Goal: Task Accomplishment & Management: Manage account settings

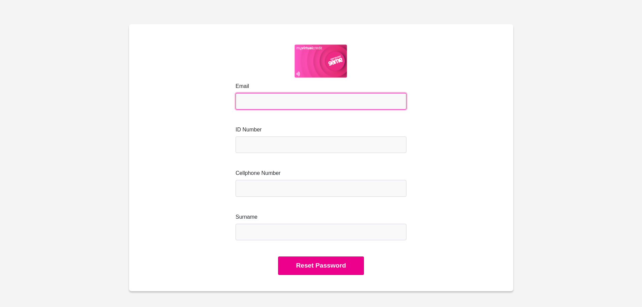
click at [265, 98] on input "Email" at bounding box center [321, 101] width 171 height 17
type input "[EMAIL_ADDRESS][DOMAIN_NAME]"
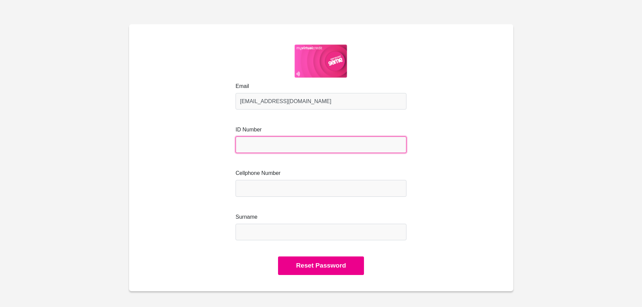
click at [266, 147] on input "text" at bounding box center [321, 145] width 171 height 17
type input "9904155076080"
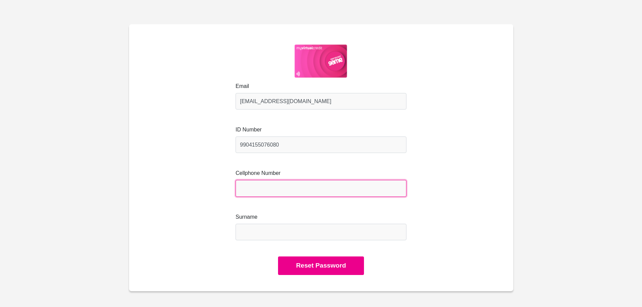
click at [263, 187] on input "Cellphone Number" at bounding box center [321, 188] width 171 height 17
type input "0828140708"
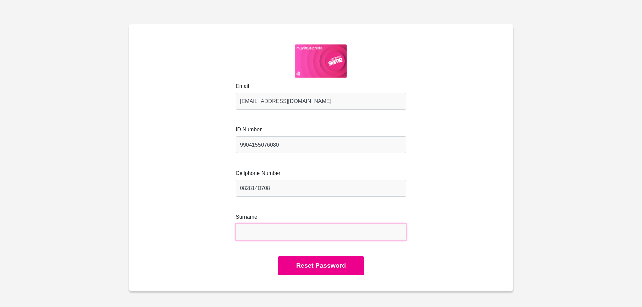
click at [264, 225] on input "Surname" at bounding box center [321, 232] width 171 height 17
type input "Van Zyl"
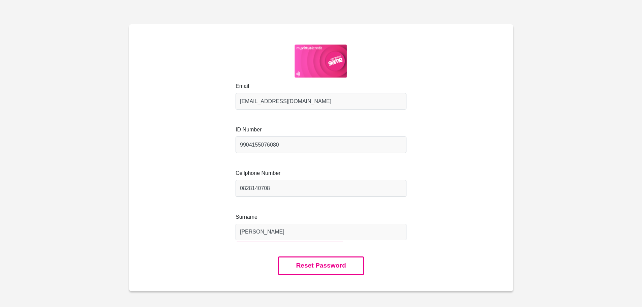
click at [304, 265] on button "Reset Password" at bounding box center [321, 266] width 86 height 19
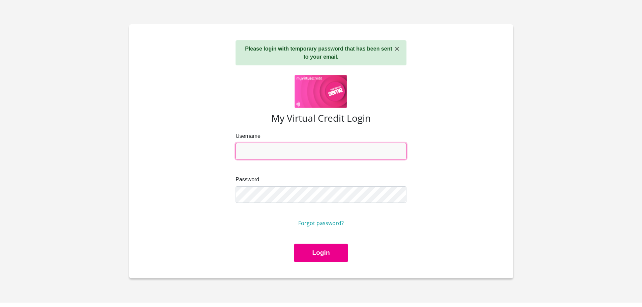
click at [252, 149] on input "Username" at bounding box center [321, 151] width 171 height 17
click at [254, 149] on input "Username" at bounding box center [321, 151] width 171 height 17
click at [254, 120] on h3 "My Virtual Credit Login" at bounding box center [321, 118] width 352 height 11
click at [255, 141] on div "Username" at bounding box center [321, 145] width 171 height 27
click at [255, 147] on input "Username" at bounding box center [321, 151] width 171 height 17
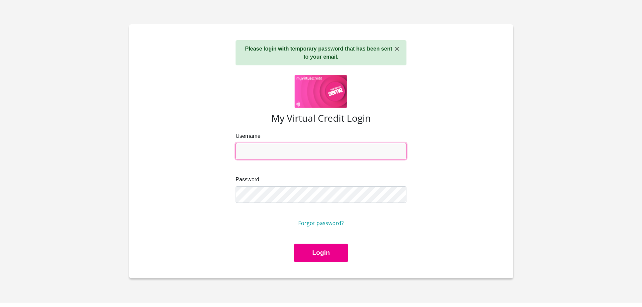
type input "matewisdiekat@icloud.com"
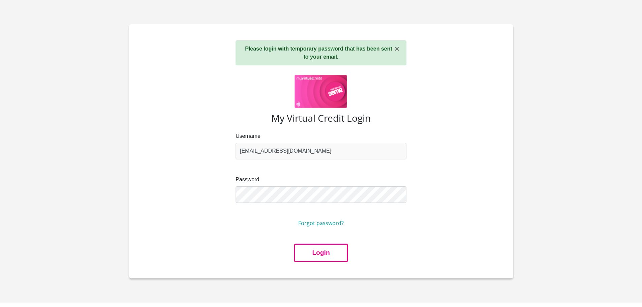
click at [321, 254] on button "Login" at bounding box center [320, 253] width 53 height 19
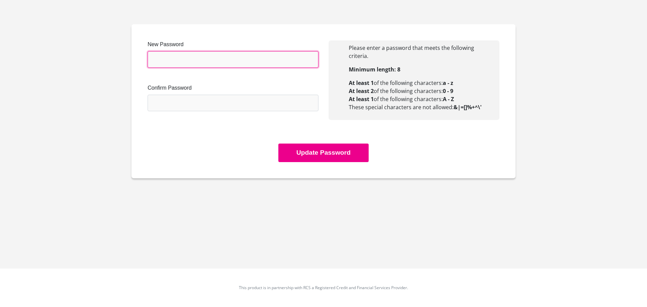
click at [198, 62] on input "New Password" at bounding box center [233, 59] width 171 height 17
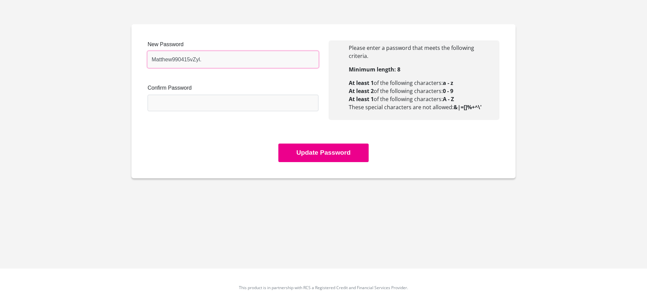
type input "Matthew990415vZyl."
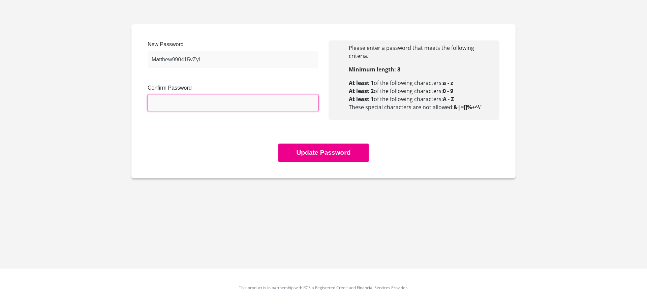
click at [181, 100] on input "Confirm Password" at bounding box center [233, 103] width 171 height 17
type input "Matthew990415vZyl."
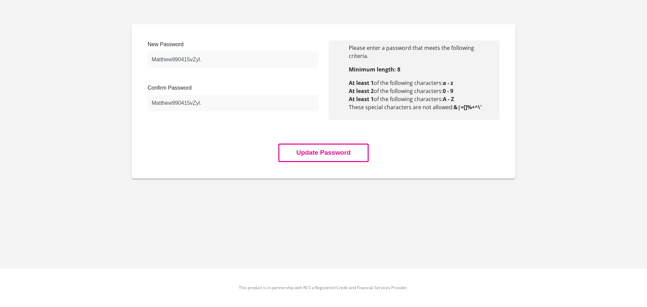
click at [300, 153] on button "Update Password" at bounding box center [324, 153] width 90 height 19
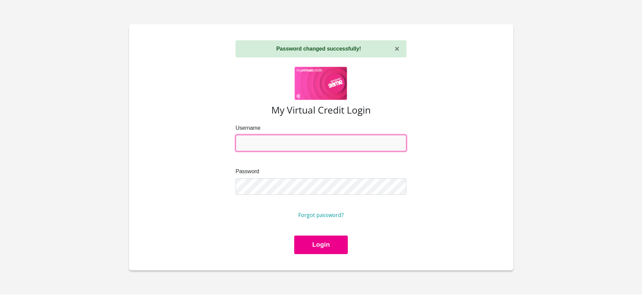
click at [272, 141] on input "Username" at bounding box center [321, 143] width 171 height 17
type input "[EMAIL_ADDRESS][DOMAIN_NAME]"
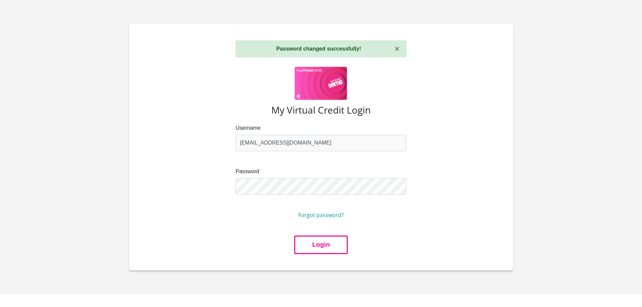
click at [317, 247] on button "Login" at bounding box center [320, 245] width 53 height 19
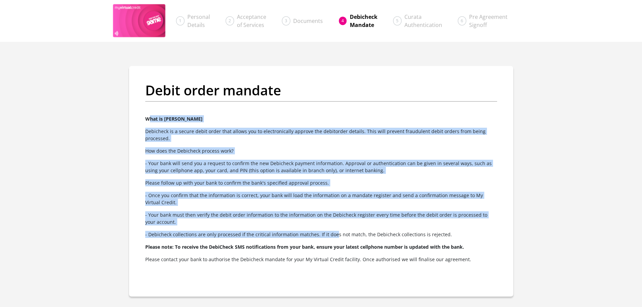
drag, startPoint x: 151, startPoint y: 121, endPoint x: 320, endPoint y: 207, distance: 189.4
click at [332, 224] on div "What is [PERSON_NAME] [PERSON_NAME] is a secure debit order that allows you to …" at bounding box center [321, 193] width 362 height 157
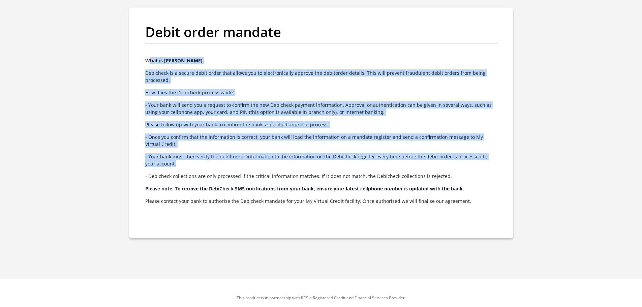
scroll to position [68, 0]
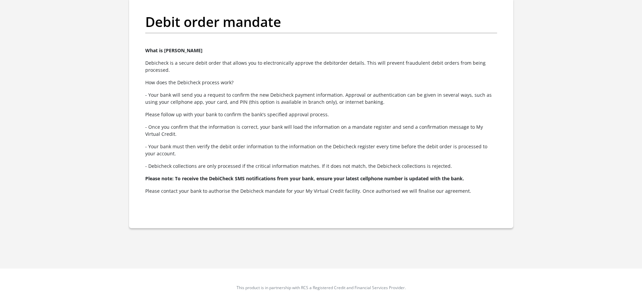
click at [176, 168] on p "- Debicheck collections are only processed if the critical information matches.…" at bounding box center [321, 166] width 352 height 7
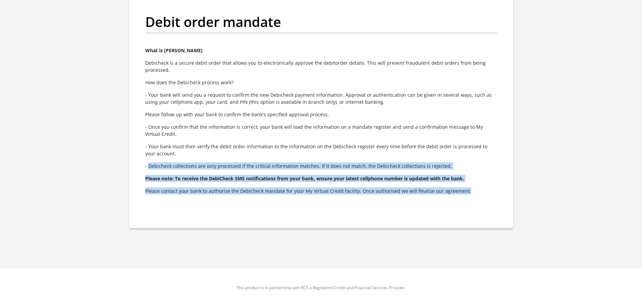
drag, startPoint x: 147, startPoint y: 160, endPoint x: 473, endPoint y: 200, distance: 328.2
click at [474, 202] on div "What is [PERSON_NAME] [PERSON_NAME] is a secure debit order that allows you to …" at bounding box center [321, 125] width 362 height 157
click at [473, 199] on div "What is [PERSON_NAME] [PERSON_NAME] is a secure debit order that allows you to …" at bounding box center [321, 125] width 362 height 157
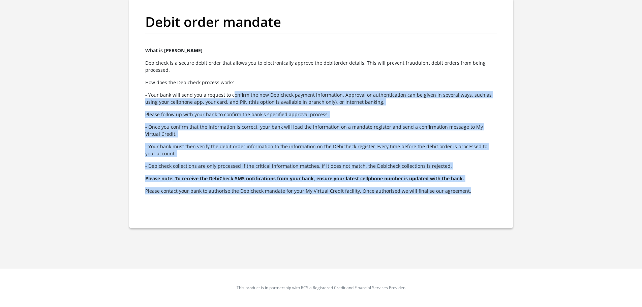
drag, startPoint x: 465, startPoint y: 196, endPoint x: 229, endPoint y: 93, distance: 256.6
click at [229, 93] on div "What is [PERSON_NAME] [PERSON_NAME] is a secure debit order that allows you to …" at bounding box center [321, 125] width 362 height 157
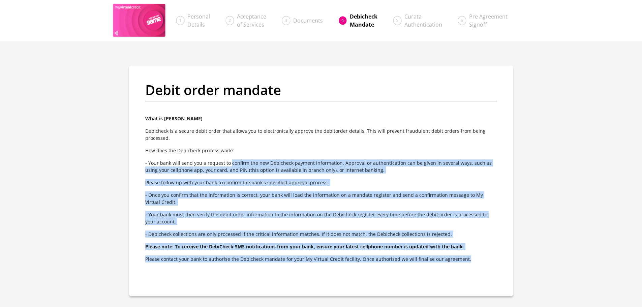
scroll to position [0, 0]
click at [369, 16] on span "Debicheck Mandate" at bounding box center [364, 21] width 28 height 16
click at [416, 17] on span "Curata Authentication" at bounding box center [424, 21] width 38 height 16
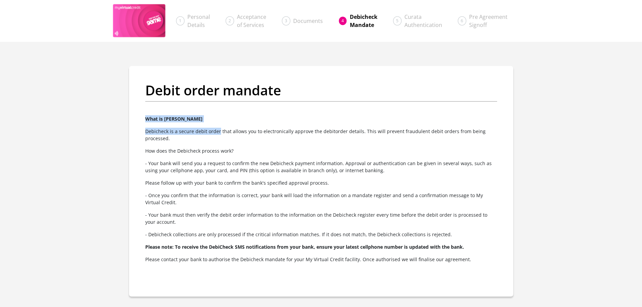
drag, startPoint x: 145, startPoint y: 121, endPoint x: 219, endPoint y: 133, distance: 74.4
click at [219, 133] on div "What is [PERSON_NAME] [PERSON_NAME] is a secure debit order that allows you to …" at bounding box center [321, 193] width 362 height 157
click at [186, 137] on p "Debicheck is a secure debit order that allows you to electronically approve the…" at bounding box center [321, 135] width 352 height 14
drag, startPoint x: 430, startPoint y: 130, endPoint x: 453, endPoint y: 134, distance: 23.5
click at [453, 134] on p "Debicheck is a secure debit order that allows you to electronically approve the…" at bounding box center [321, 135] width 352 height 14
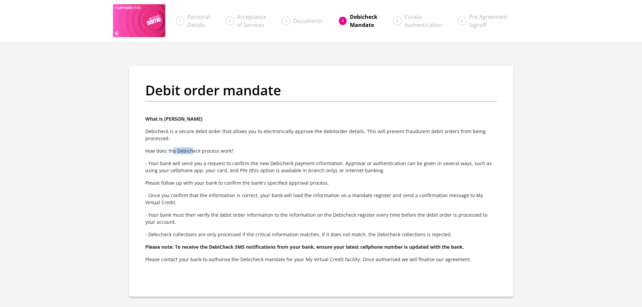
drag, startPoint x: 173, startPoint y: 151, endPoint x: 192, endPoint y: 152, distance: 18.9
click at [192, 152] on p "How does the Debicheck process work?" at bounding box center [321, 150] width 352 height 7
drag, startPoint x: 174, startPoint y: 168, endPoint x: 357, endPoint y: 164, distance: 183.8
click at [356, 164] on p "- Your bank will send you a request to confirm the new Debicheck payment inform…" at bounding box center [321, 167] width 352 height 14
click at [450, 168] on p "- Your bank will send you a request to confirm the new Debicheck payment inform…" at bounding box center [321, 167] width 352 height 14
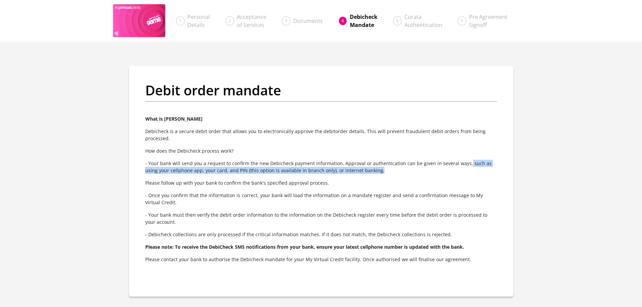
drag, startPoint x: 463, startPoint y: 166, endPoint x: 479, endPoint y: 168, distance: 16.7
click at [479, 168] on p "- Your bank will send you a request to confirm the new Debicheck payment inform…" at bounding box center [321, 167] width 352 height 14
drag, startPoint x: 385, startPoint y: 170, endPoint x: 375, endPoint y: 172, distance: 10.6
click at [385, 170] on p "- Your bank will send you a request to confirm the new Debicheck payment inform…" at bounding box center [321, 167] width 352 height 14
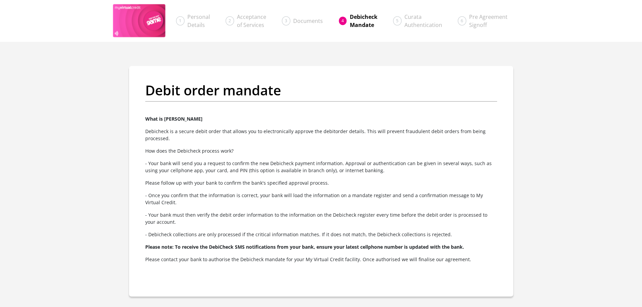
drag, startPoint x: 354, startPoint y: 176, endPoint x: 331, endPoint y: 176, distance: 23.3
click at [334, 176] on div "What is [PERSON_NAME] [PERSON_NAME] is a secure debit order that allows you to …" at bounding box center [321, 193] width 362 height 157
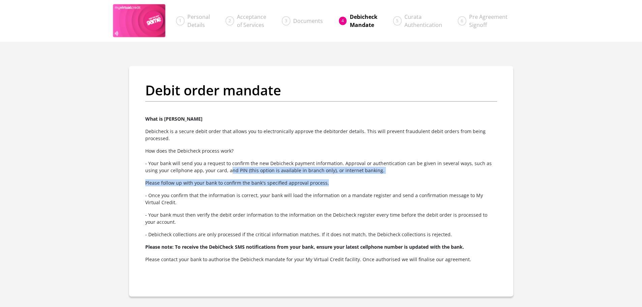
drag, startPoint x: 216, startPoint y: 170, endPoint x: 381, endPoint y: 184, distance: 166.1
click at [381, 184] on div "What is [PERSON_NAME] [PERSON_NAME] is a secure debit order that allows you to …" at bounding box center [321, 193] width 362 height 157
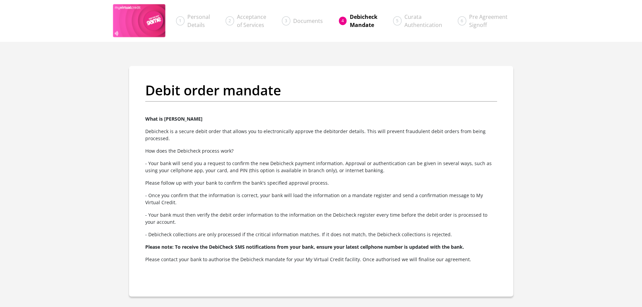
click at [303, 193] on p "- Once you confirm that the information is correct, your bank will load the inf…" at bounding box center [321, 199] width 352 height 14
drag, startPoint x: 148, startPoint y: 184, endPoint x: 328, endPoint y: 180, distance: 180.4
click at [328, 180] on p "Please follow up with your bank to confirm the bank's specified approval proces…" at bounding box center [321, 182] width 352 height 7
click at [169, 199] on p "- Once you confirm that the information is correct, your bank will load the inf…" at bounding box center [321, 199] width 352 height 14
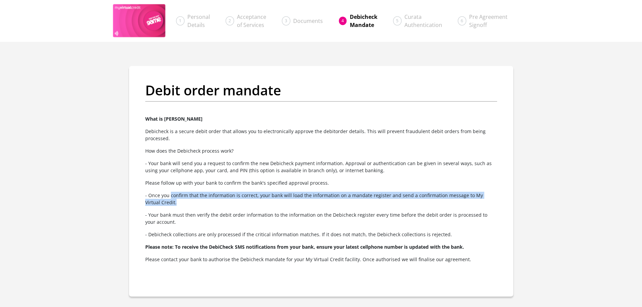
drag, startPoint x: 171, startPoint y: 196, endPoint x: 420, endPoint y: 202, distance: 249.6
click at [420, 202] on p "- Once you confirm that the information is correct, your bank will load the inf…" at bounding box center [321, 199] width 352 height 14
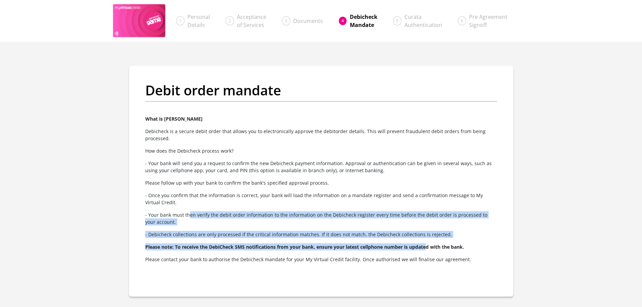
drag, startPoint x: 188, startPoint y: 213, endPoint x: 424, endPoint y: 239, distance: 236.5
click at [426, 239] on div "What is [PERSON_NAME] [PERSON_NAME] is a secure debit order that allows you to …" at bounding box center [321, 193] width 362 height 157
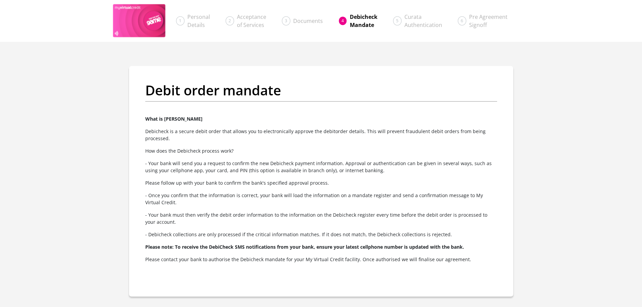
click at [188, 254] on div "What is [PERSON_NAME] [PERSON_NAME] is a secure debit order that allows you to …" at bounding box center [321, 193] width 362 height 157
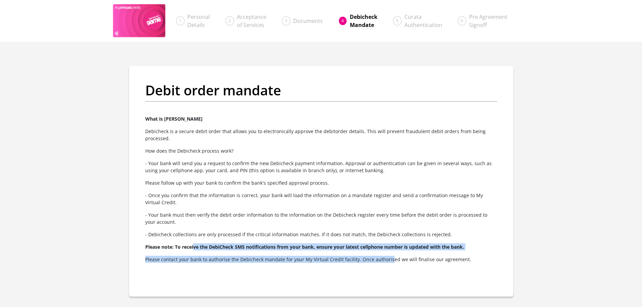
drag, startPoint x: 197, startPoint y: 248, endPoint x: 386, endPoint y: 259, distance: 189.1
click at [386, 258] on div "What is [PERSON_NAME] [PERSON_NAME] is a secure debit order that allows you to …" at bounding box center [321, 193] width 362 height 157
click at [373, 261] on p "Please contact your bank to authorise the Debicheck mandate for your My Virtual…" at bounding box center [321, 259] width 352 height 7
